Goal: Transaction & Acquisition: Book appointment/travel/reservation

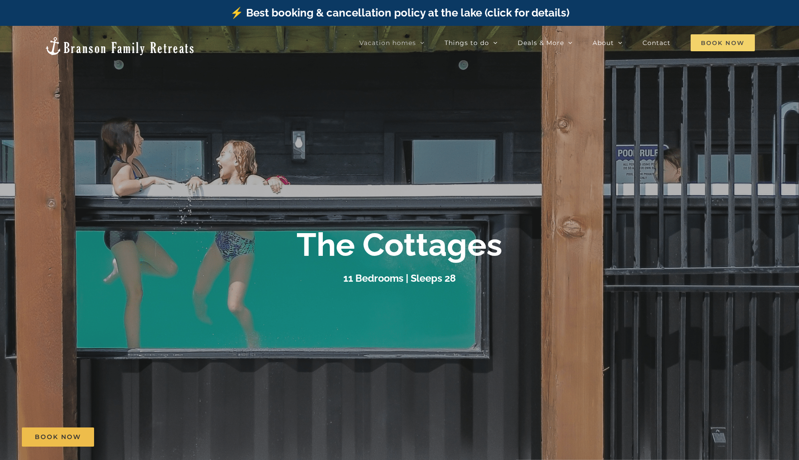
click at [723, 45] on span "Book Now" at bounding box center [722, 42] width 64 height 17
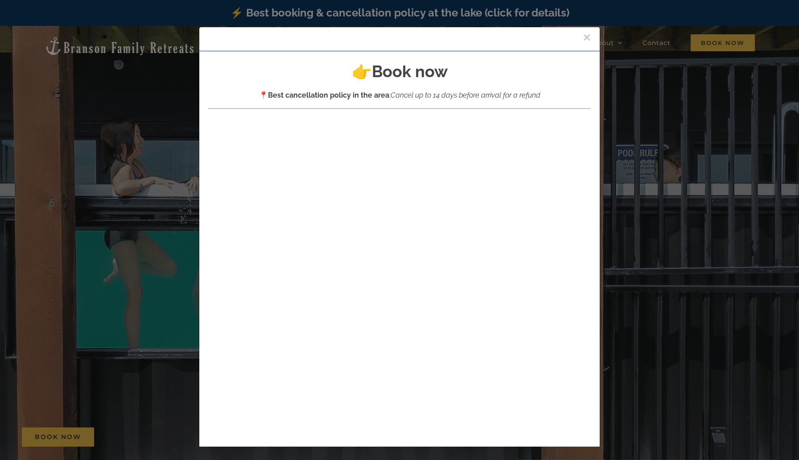
click at [587, 38] on button "×" at bounding box center [586, 37] width 8 height 13
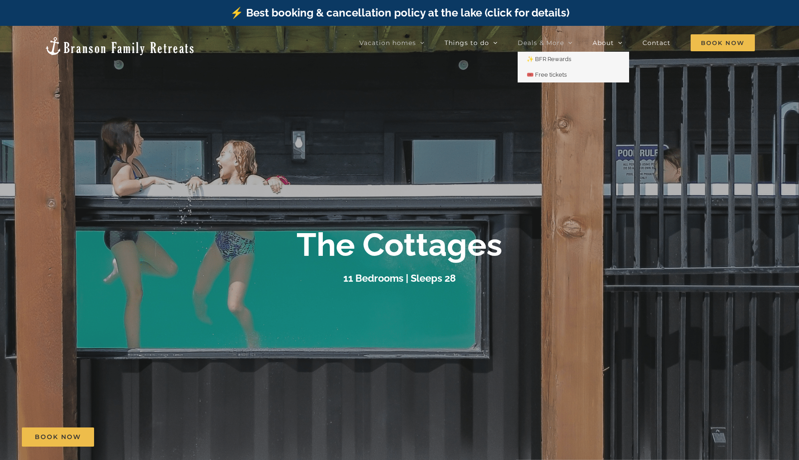
click at [547, 41] on span "Deals & More" at bounding box center [540, 43] width 46 height 6
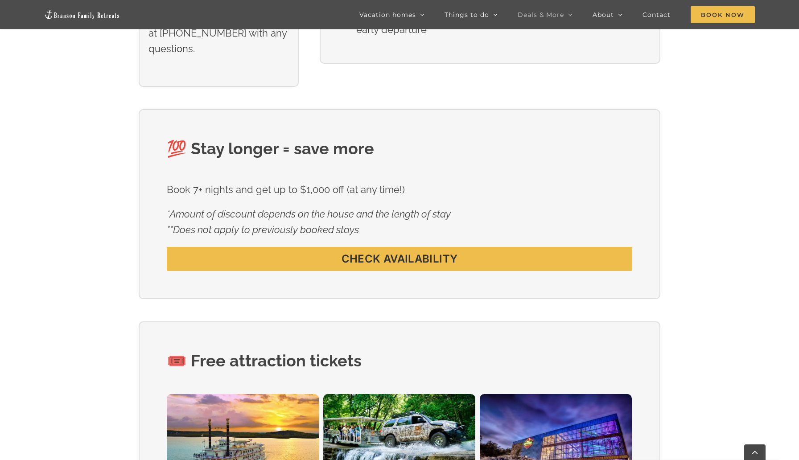
scroll to position [619, 0]
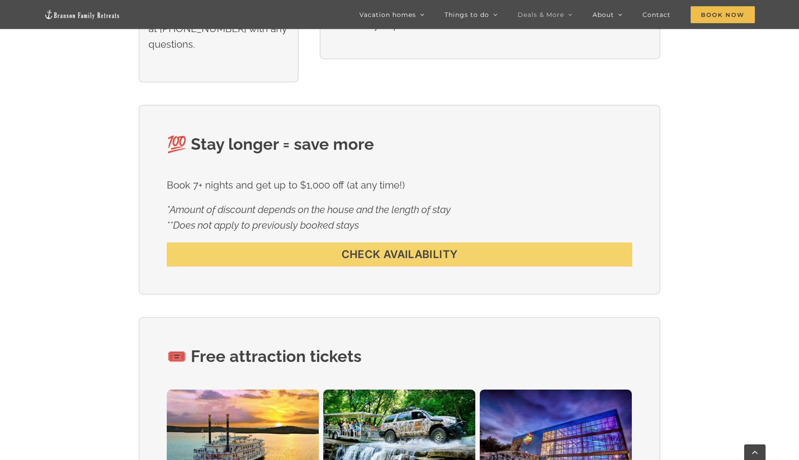
click at [401, 252] on span "CHECK AVAILABILITY" at bounding box center [399, 254] width 116 height 13
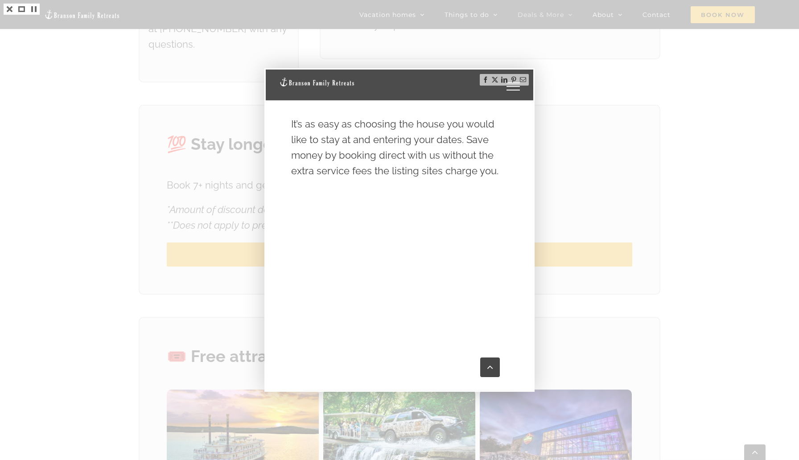
scroll to position [425, 0]
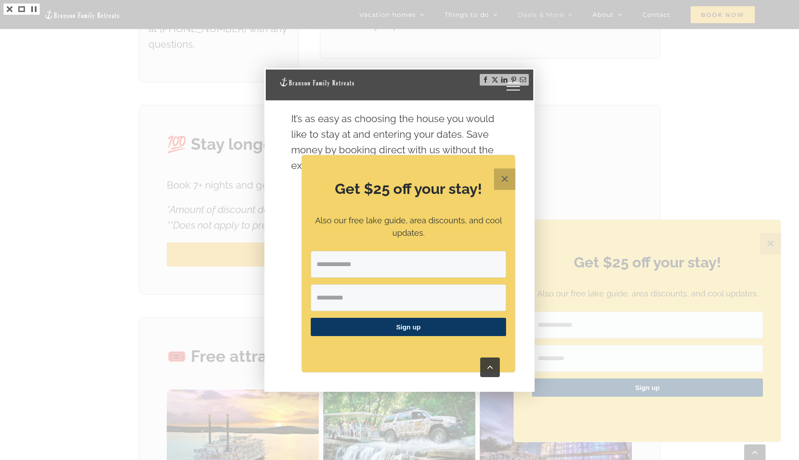
click at [499, 179] on button "✕" at bounding box center [504, 178] width 21 height 21
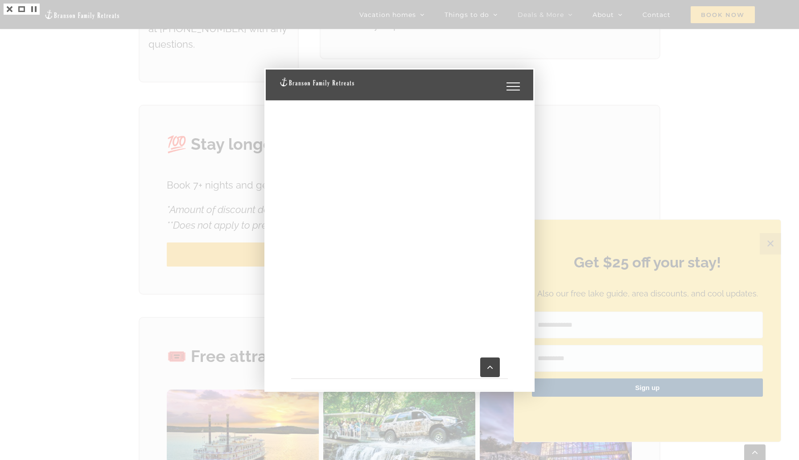
scroll to position [518, 0]
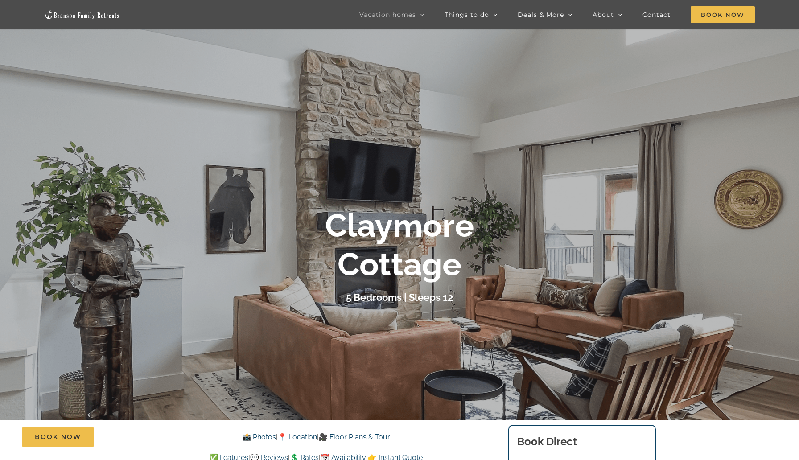
scroll to position [62, 0]
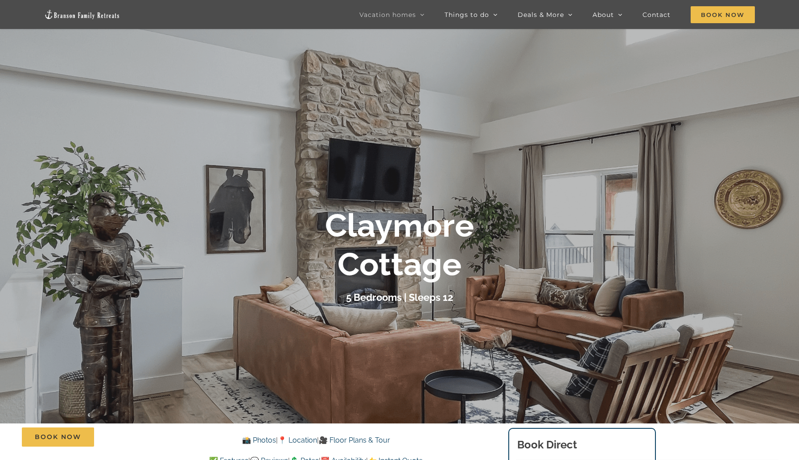
click at [583, 255] on div "Claymore Cottage 5 Bedrooms | Sleeps 12" at bounding box center [399, 255] width 799 height 99
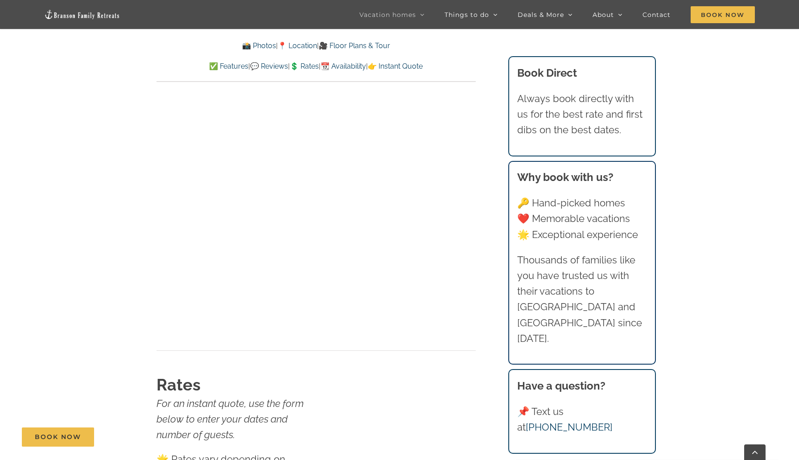
scroll to position [5323, 0]
click at [306, 67] on link "💲 Rates" at bounding box center [304, 66] width 29 height 8
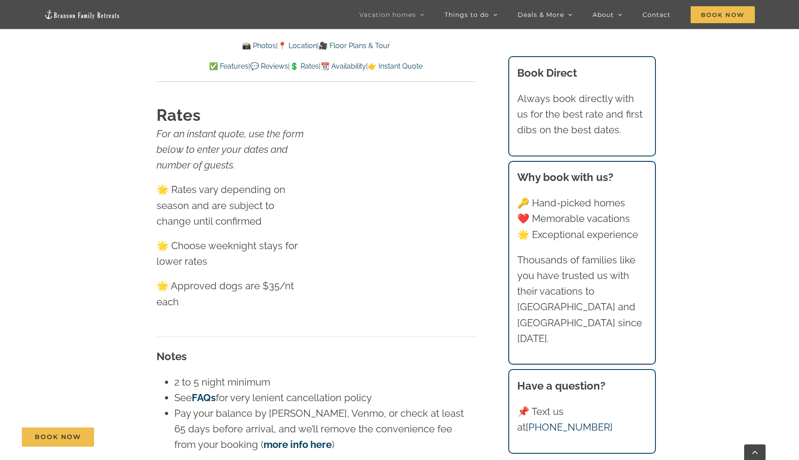
scroll to position [5589, 0]
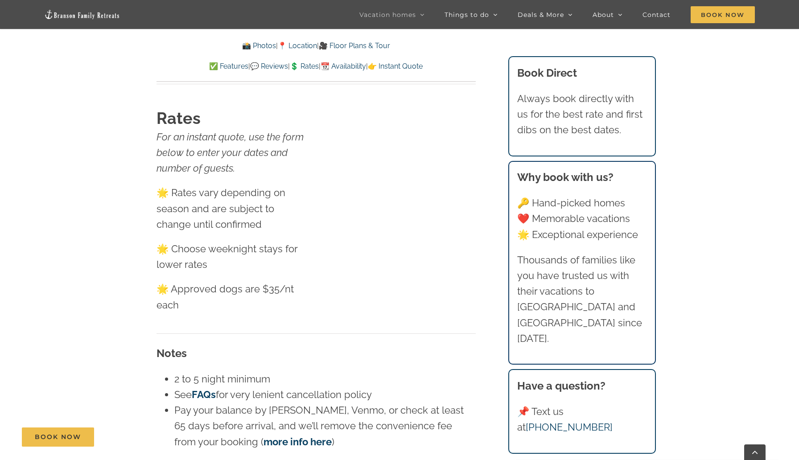
click at [381, 287] on div at bounding box center [398, 207] width 153 height 200
click at [301, 68] on link "💲 Rates" at bounding box center [304, 66] width 29 height 8
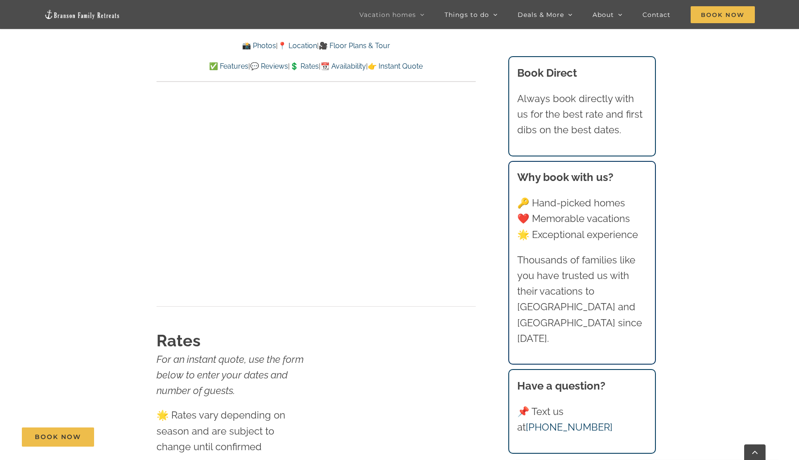
scroll to position [5319, 0]
